Goal: Task Accomplishment & Management: Manage account settings

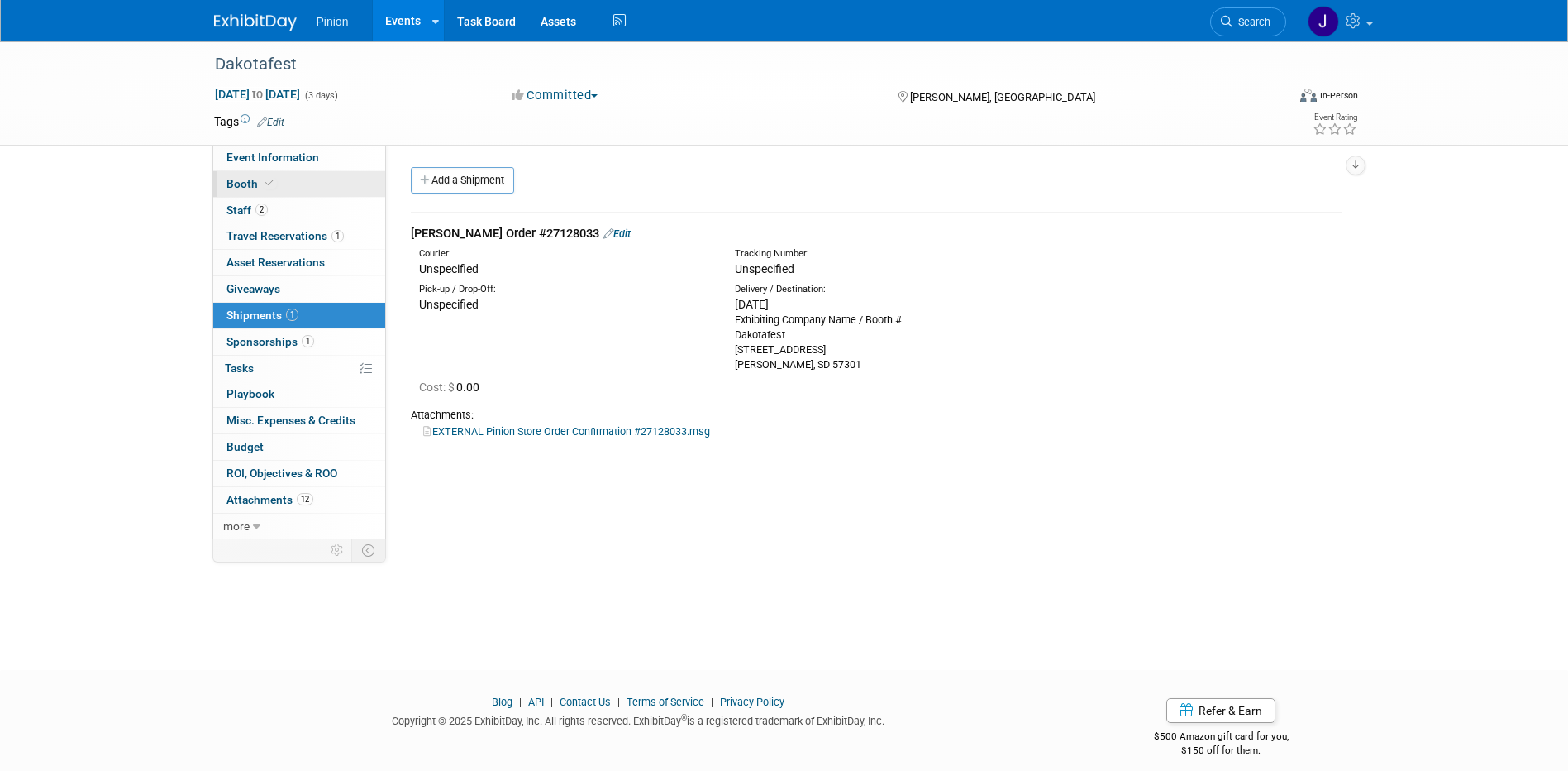
click at [253, 190] on link "Booth" at bounding box center [299, 184] width 172 height 26
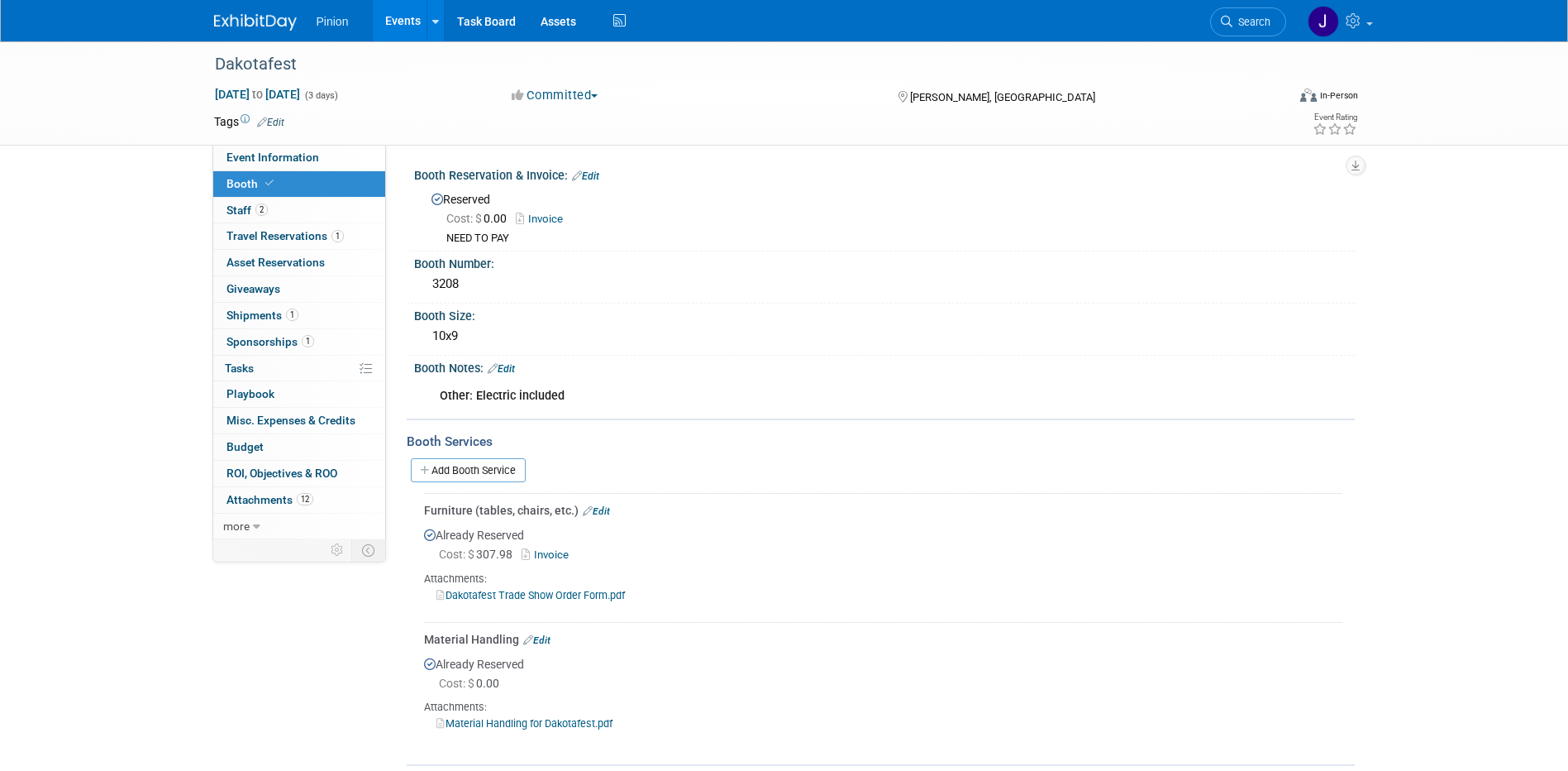
click at [543, 594] on link "Dakotafest Trade Show Order Form.pdf" at bounding box center [530, 595] width 188 height 12
click at [266, 21] on img at bounding box center [255, 22] width 83 height 17
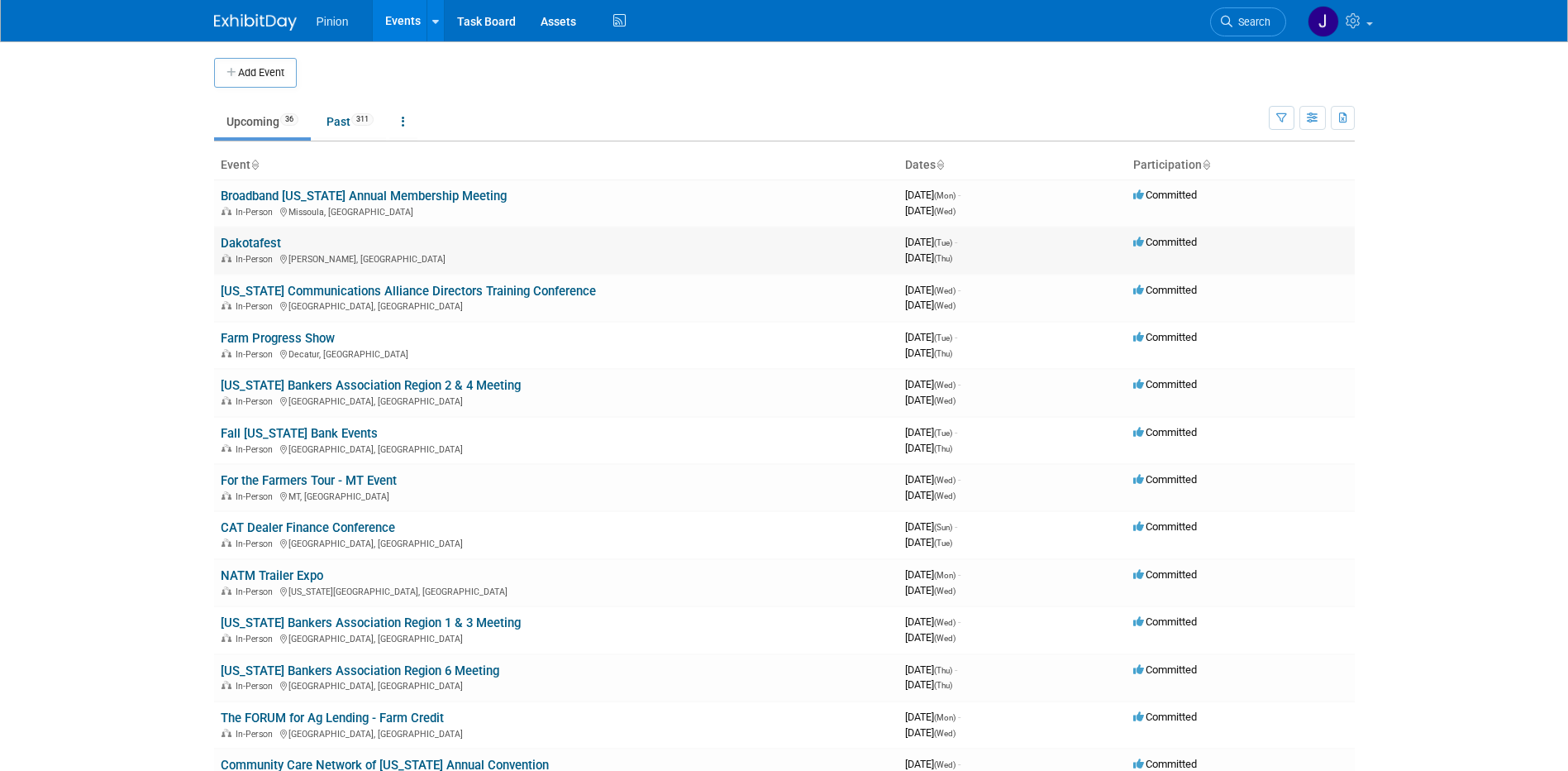
click at [259, 241] on link "Dakotafest" at bounding box center [251, 243] width 60 height 15
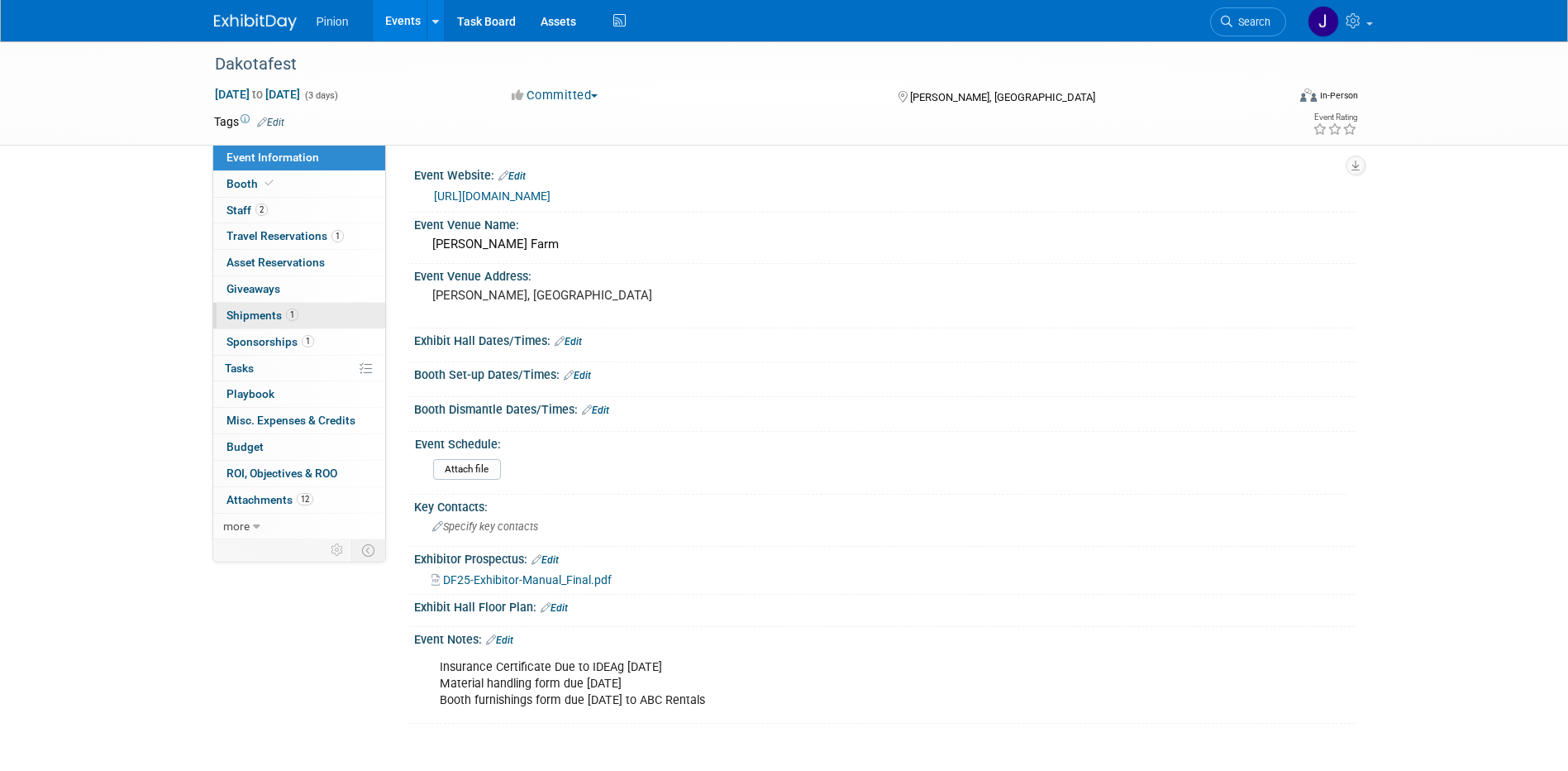
click at [260, 313] on span "Shipments 1" at bounding box center [262, 315] width 71 height 13
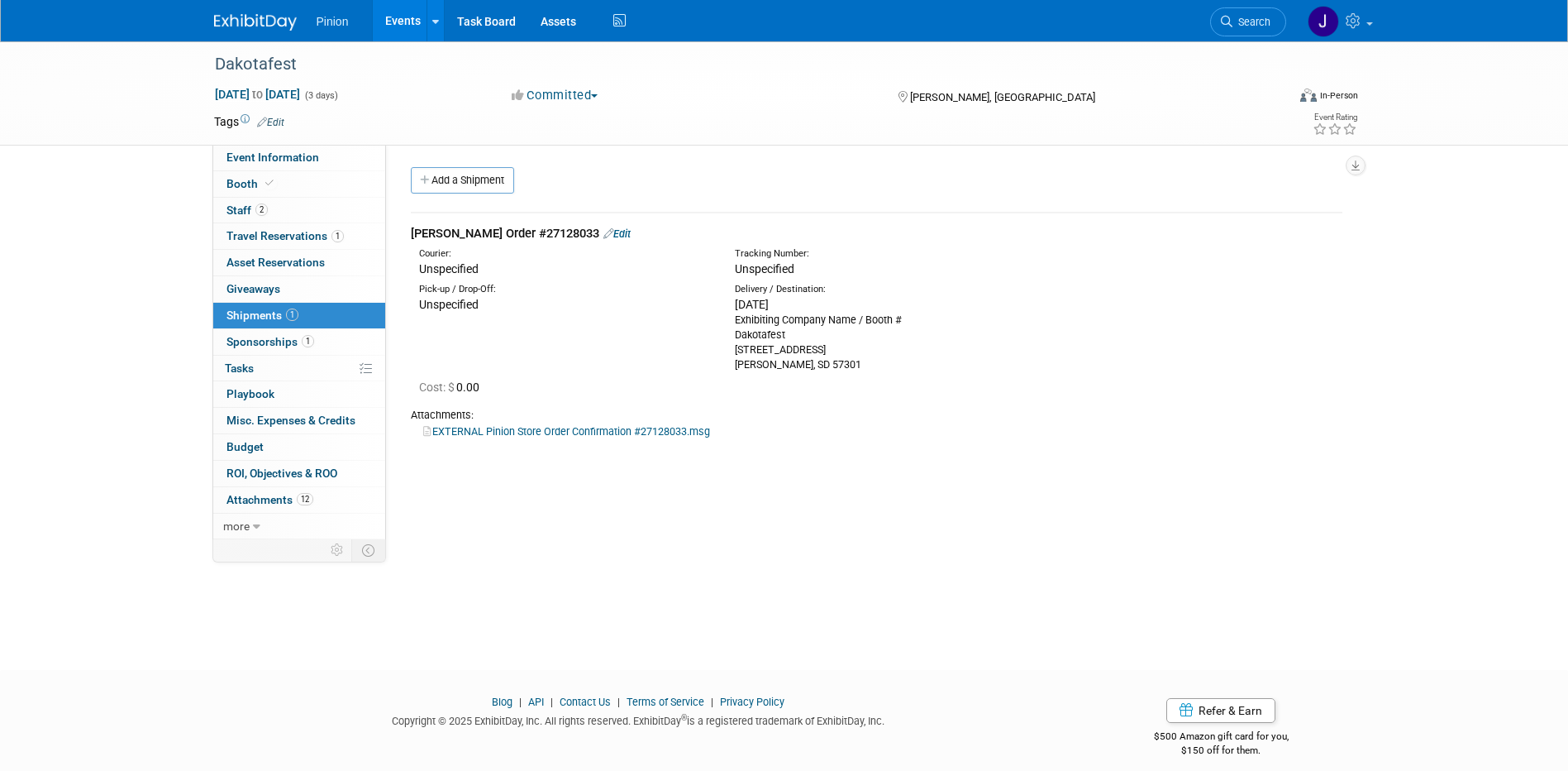
click at [603, 232] on link "Edit" at bounding box center [616, 233] width 27 height 12
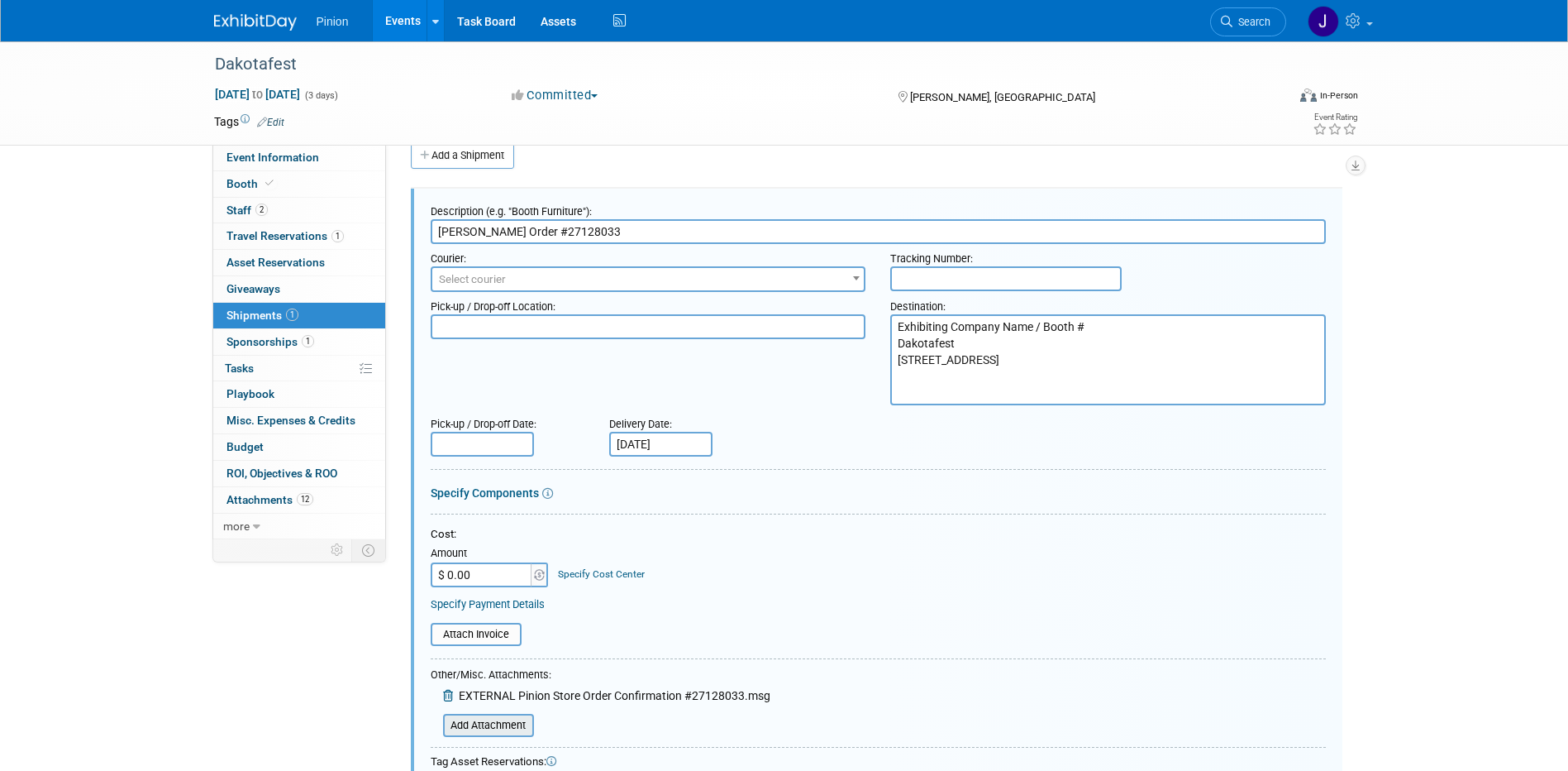
click at [510, 729] on input "file" at bounding box center [434, 725] width 197 height 20
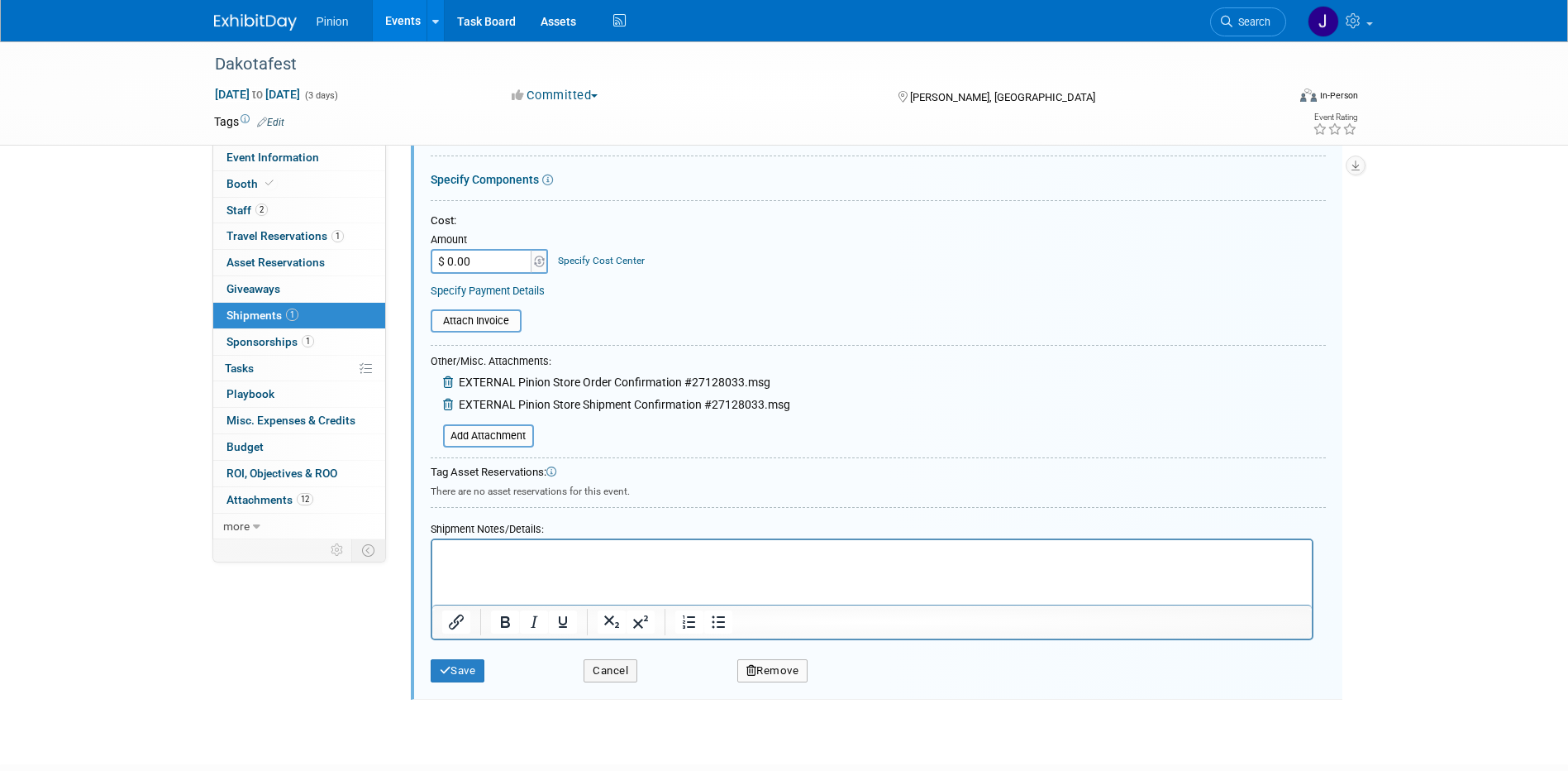
scroll to position [353, 0]
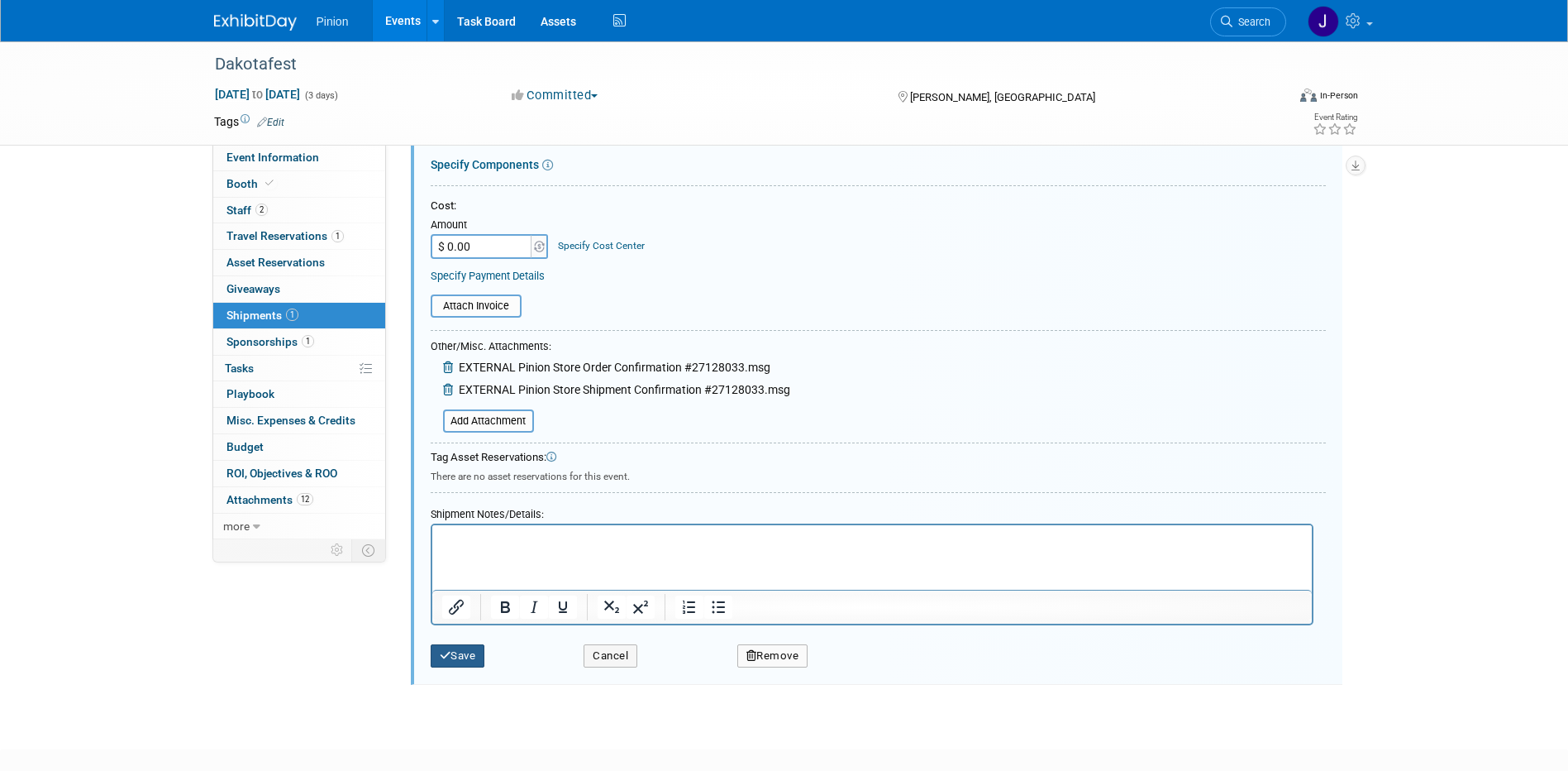
click at [473, 654] on button "Save" at bounding box center [458, 655] width 55 height 23
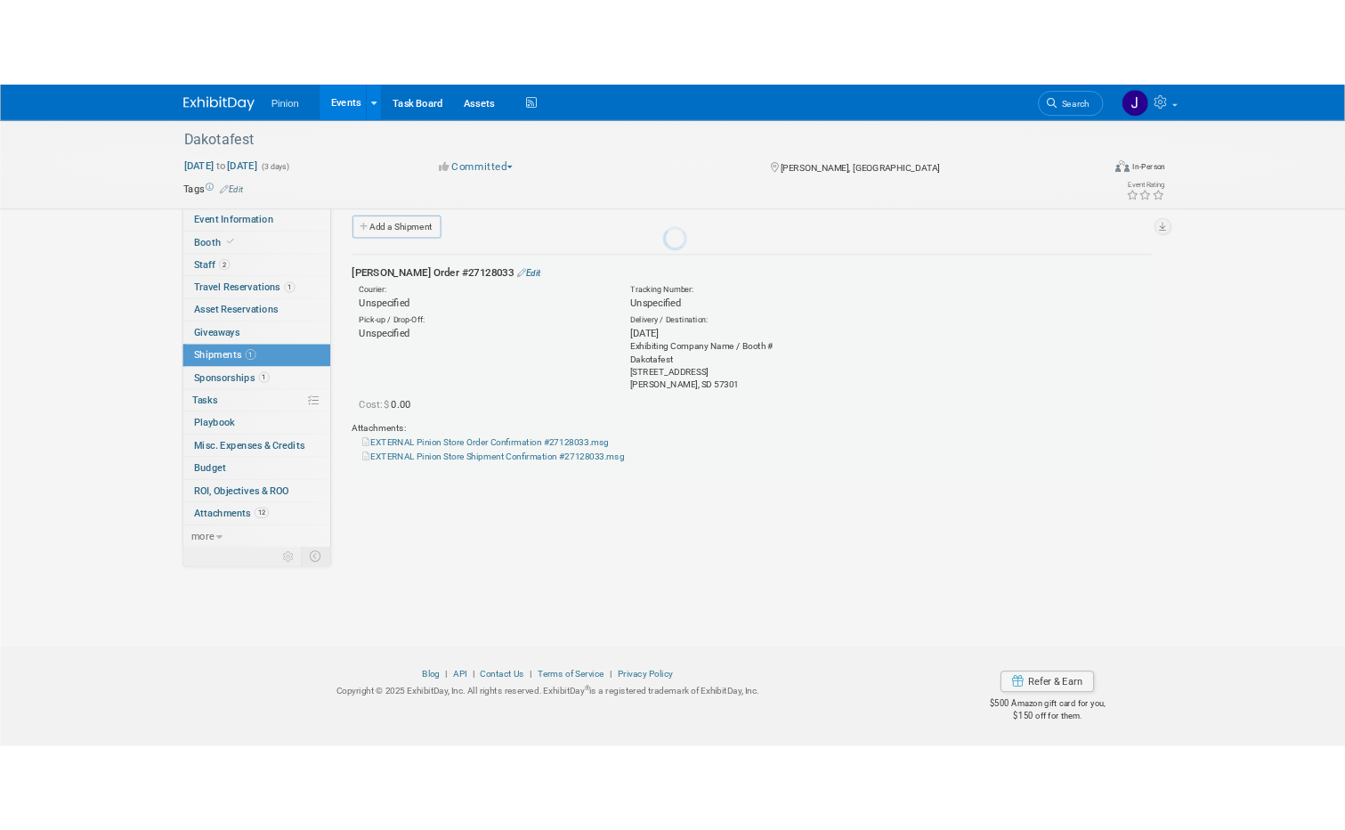
scroll to position [16, 0]
